Goal: Task Accomplishment & Management: Manage account settings

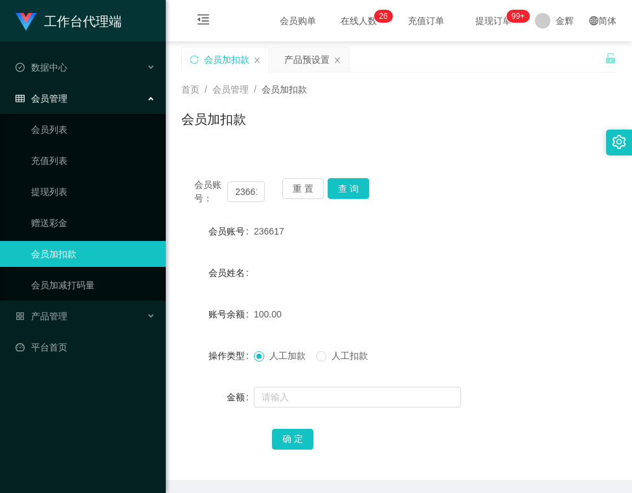
click at [348, 185] on button "查 询" at bounding box center [348, 188] width 41 height 21
click at [317, 60] on div "产品预设置" at bounding box center [306, 59] width 45 height 25
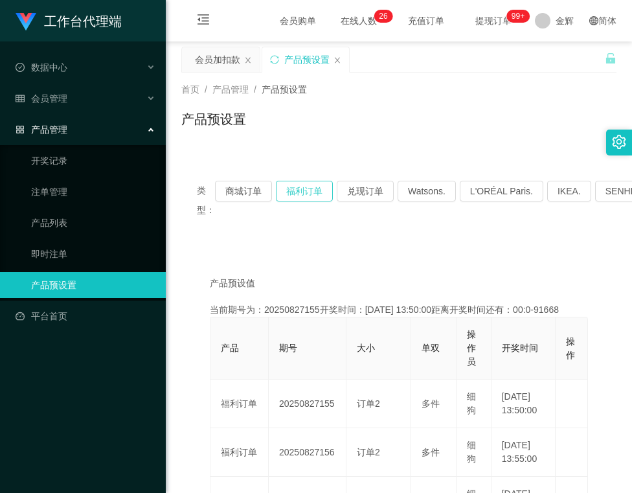
click at [300, 190] on button "福利订单" at bounding box center [304, 191] width 57 height 21
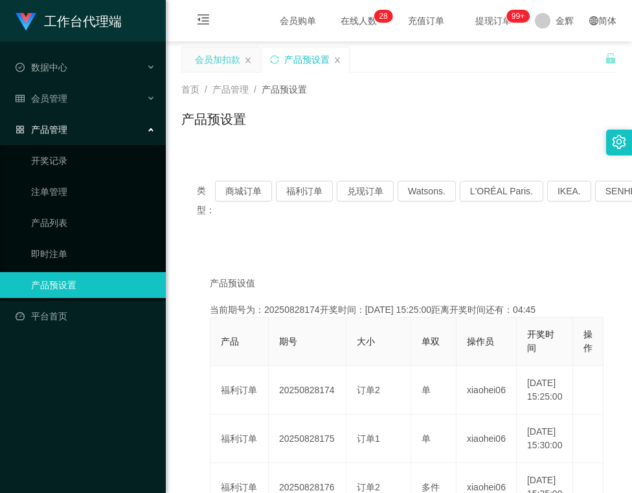
click at [229, 60] on div "会员加扣款" at bounding box center [217, 59] width 45 height 25
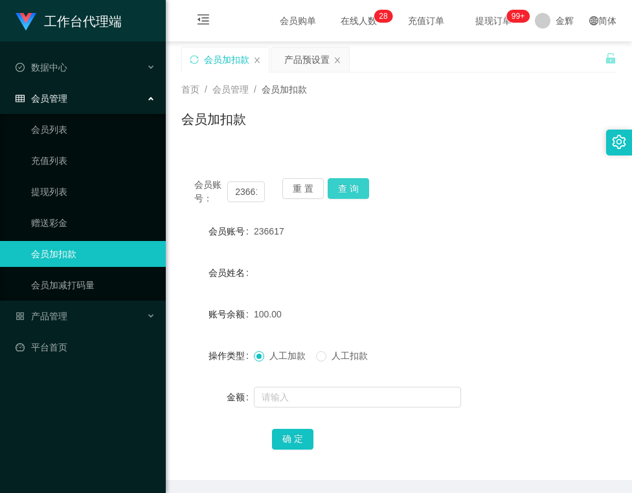
click at [341, 184] on button "查 询" at bounding box center [348, 188] width 41 height 21
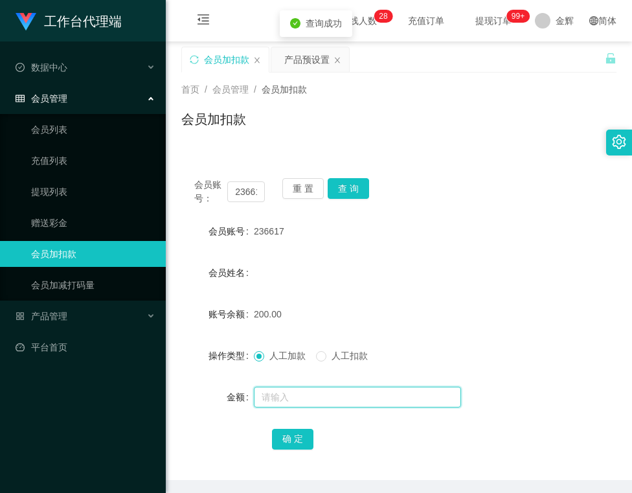
click at [298, 398] on input "text" at bounding box center [357, 397] width 207 height 21
click at [314, 394] on input "text" at bounding box center [357, 397] width 207 height 21
type input "2"
type input "50"
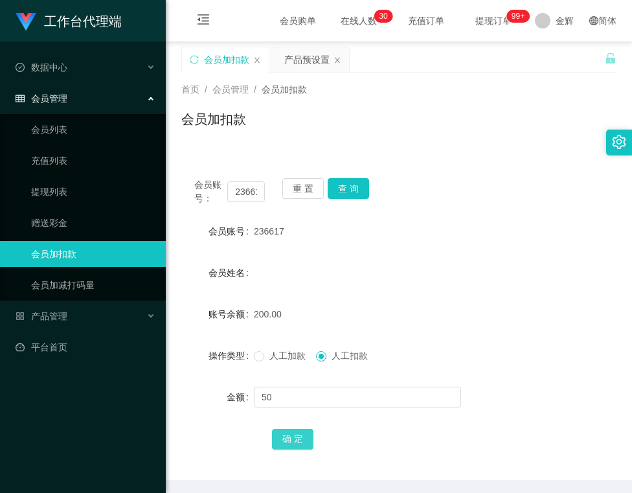
click at [309, 429] on button "确 定" at bounding box center [292, 439] width 41 height 21
click at [348, 185] on button "查 询" at bounding box center [348, 188] width 41 height 21
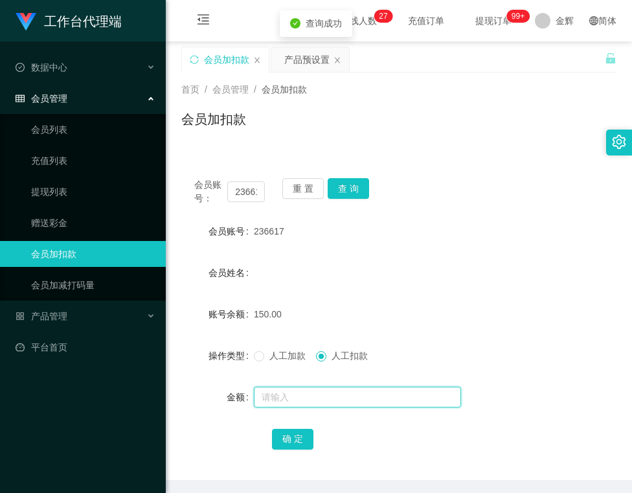
click at [311, 394] on input "text" at bounding box center [357, 397] width 207 height 21
type input "150"
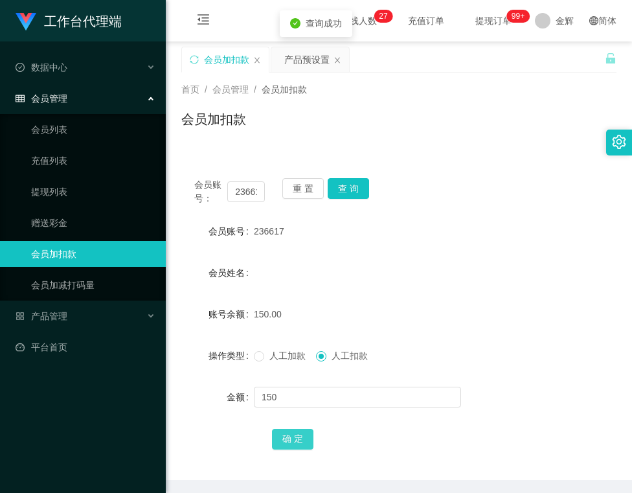
click at [286, 438] on button "确 定" at bounding box center [292, 439] width 41 height 21
click at [376, 109] on div "首页 / 会员管理 / 会员加扣款 / 会员加扣款" at bounding box center [398, 111] width 435 height 56
drag, startPoint x: 350, startPoint y: 185, endPoint x: 334, endPoint y: 164, distance: 26.3
click at [350, 185] on button "查 询" at bounding box center [348, 188] width 41 height 21
